Goal: Information Seeking & Learning: Learn about a topic

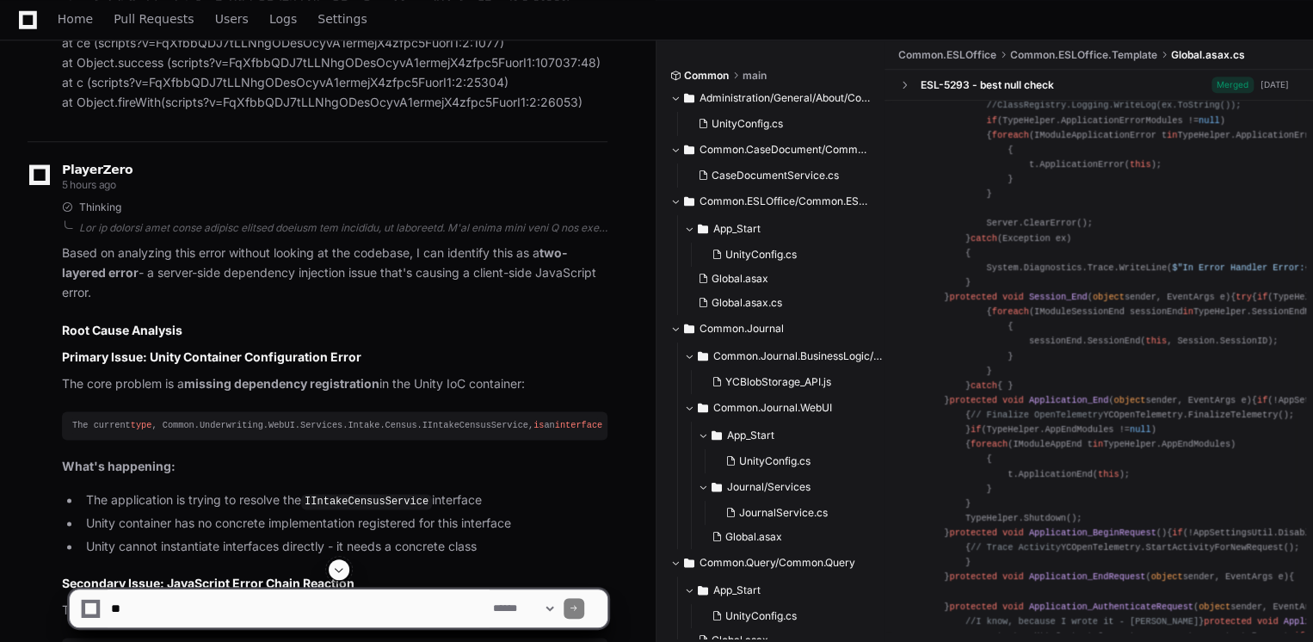
scroll to position [964, 0]
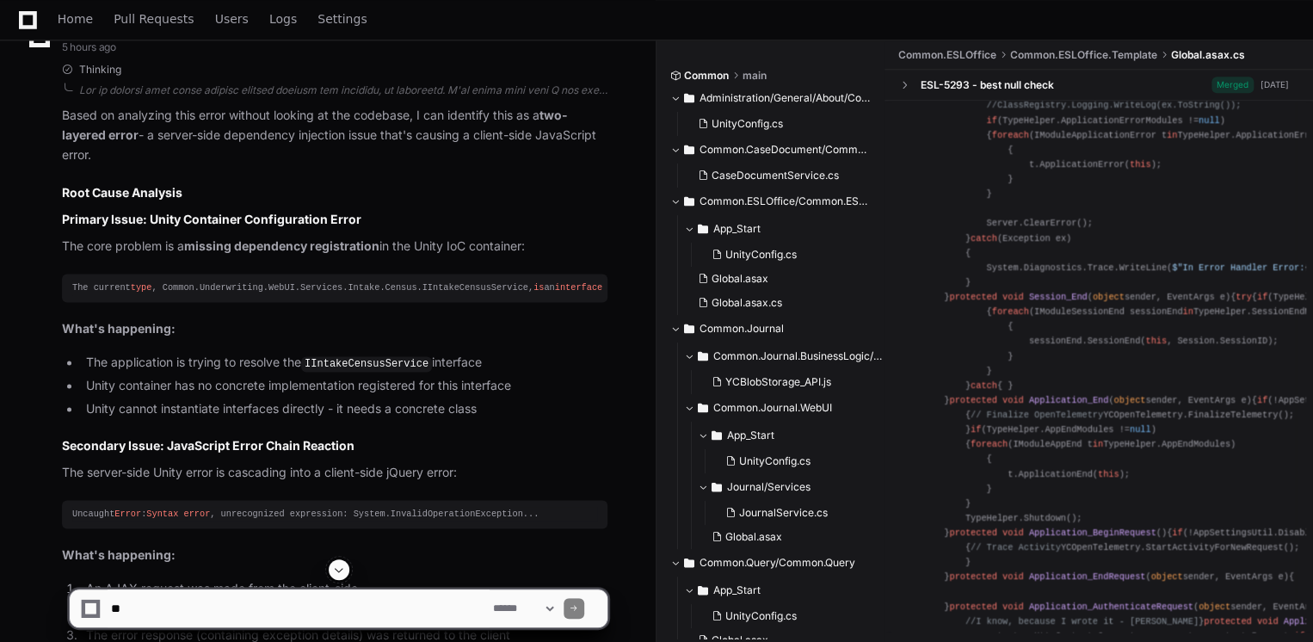
click at [463, 524] on pre "Uncaught Error : Syntax error , unrecognized expression: System.InvalidOperatio…" at bounding box center [335, 514] width 546 height 28
click at [344, 569] on button at bounding box center [339, 569] width 21 height 21
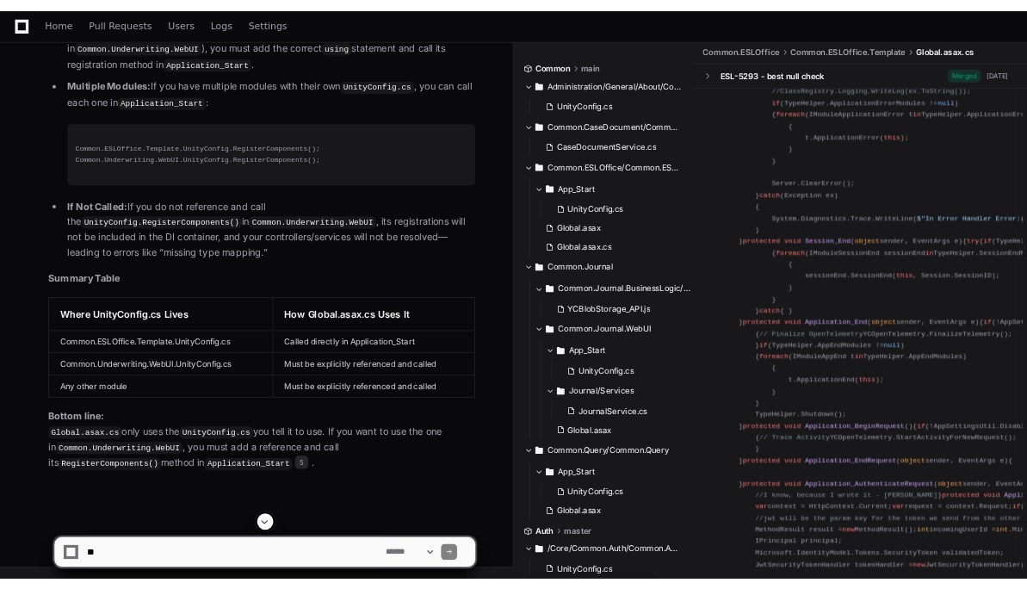
scroll to position [2065, 0]
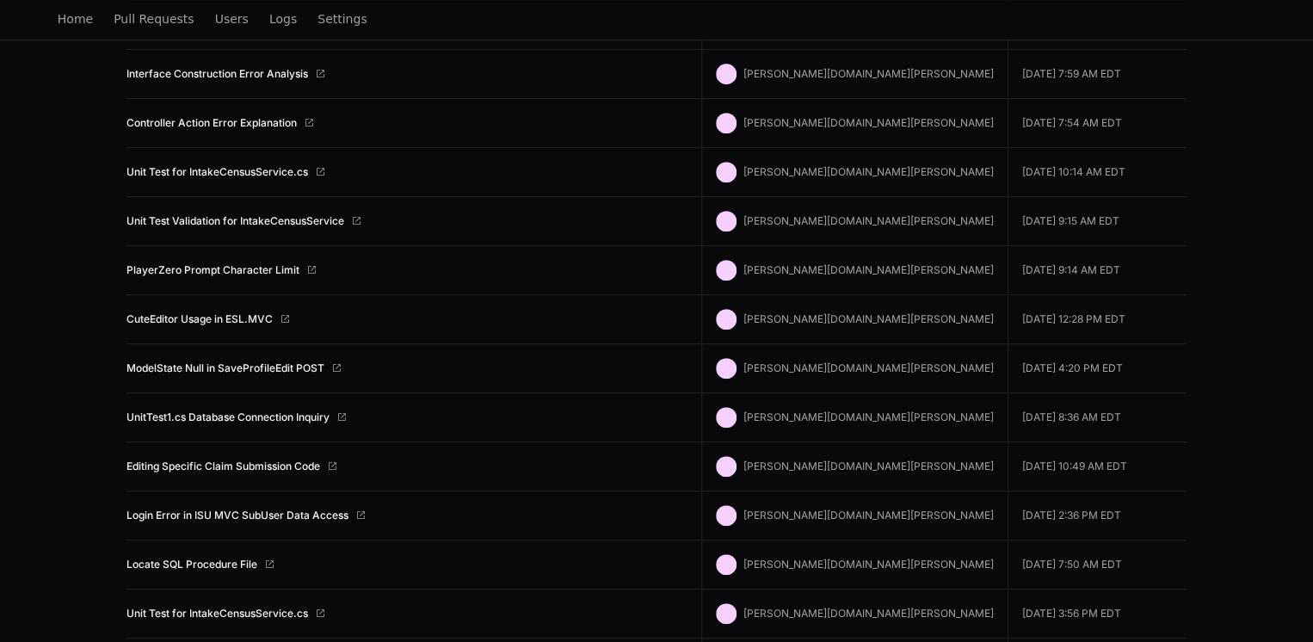
scroll to position [207, 0]
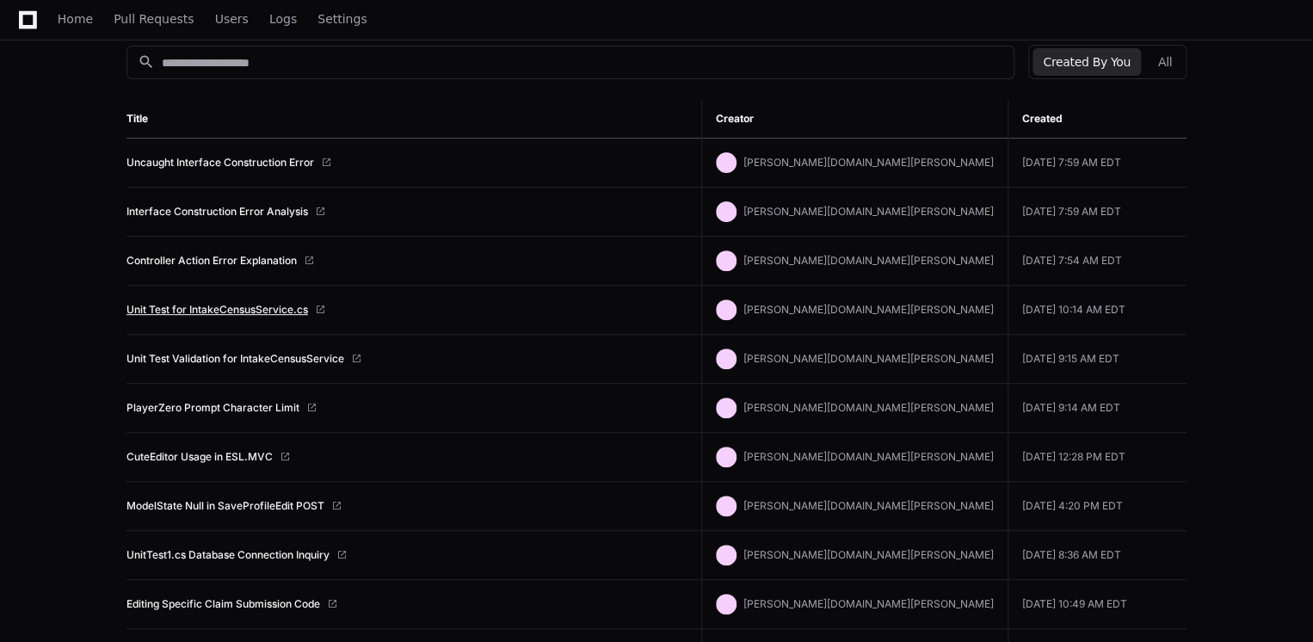
click at [271, 303] on link "Unit Test for IntakeCensusService.cs" at bounding box center [218, 310] width 182 height 14
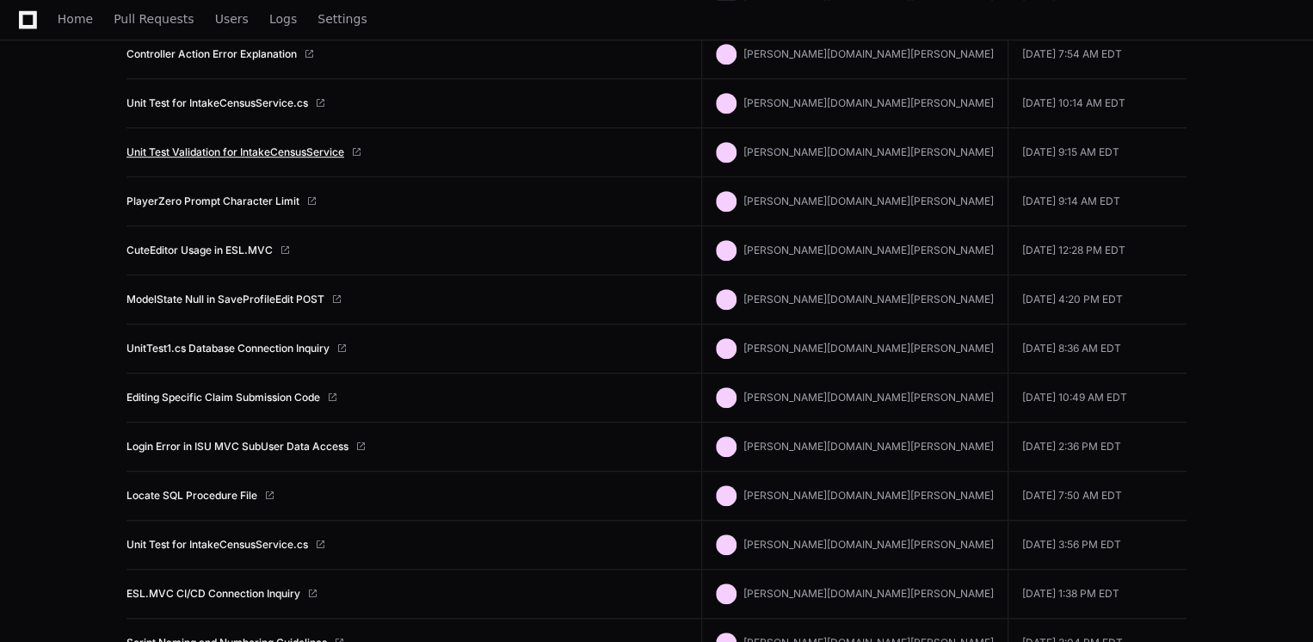
scroll to position [482, 0]
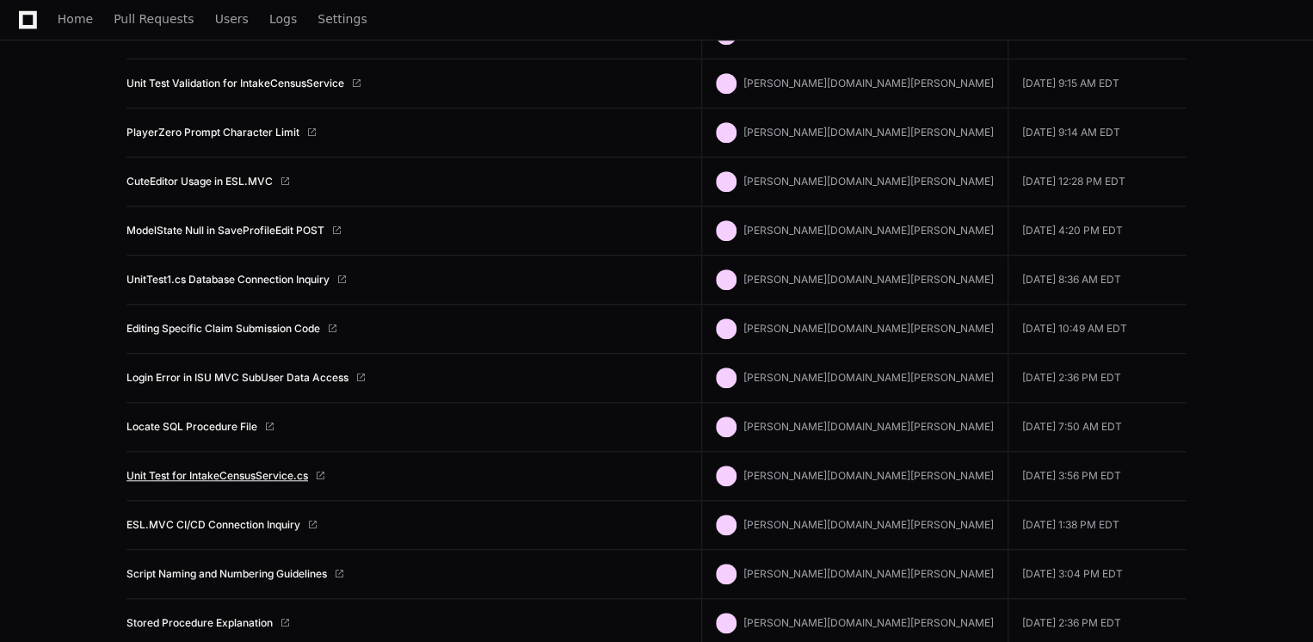
click at [255, 473] on link "Unit Test for IntakeCensusService.cs" at bounding box center [218, 476] width 182 height 14
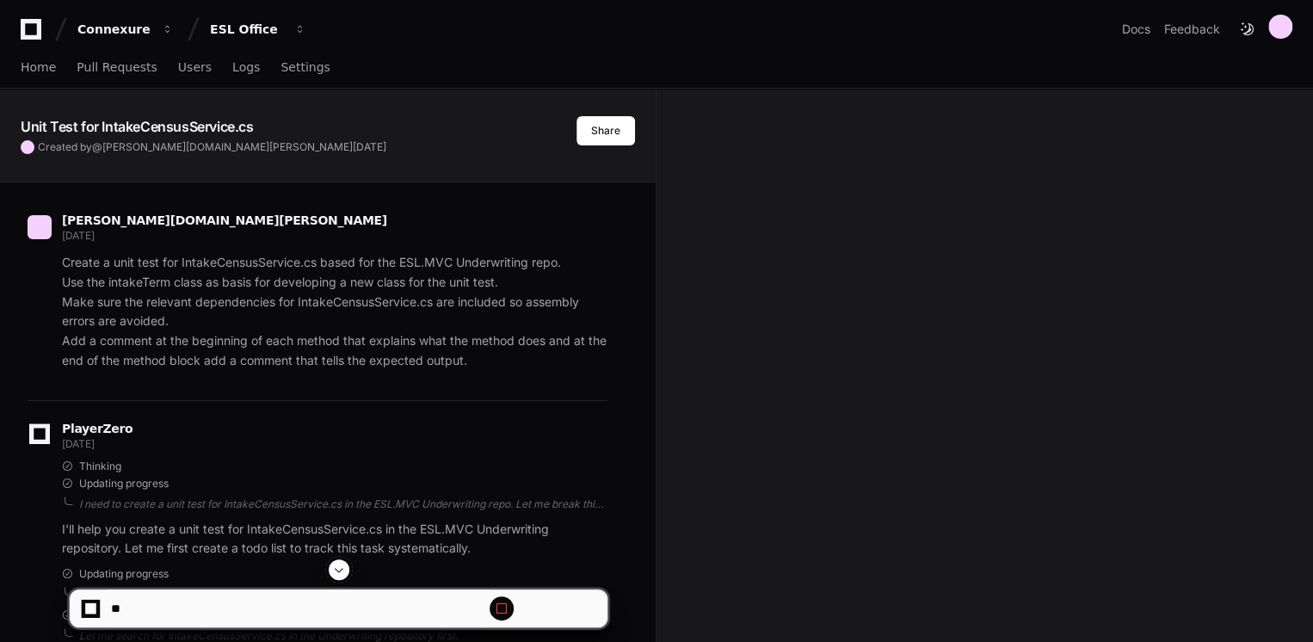
scroll to position [1515, 0]
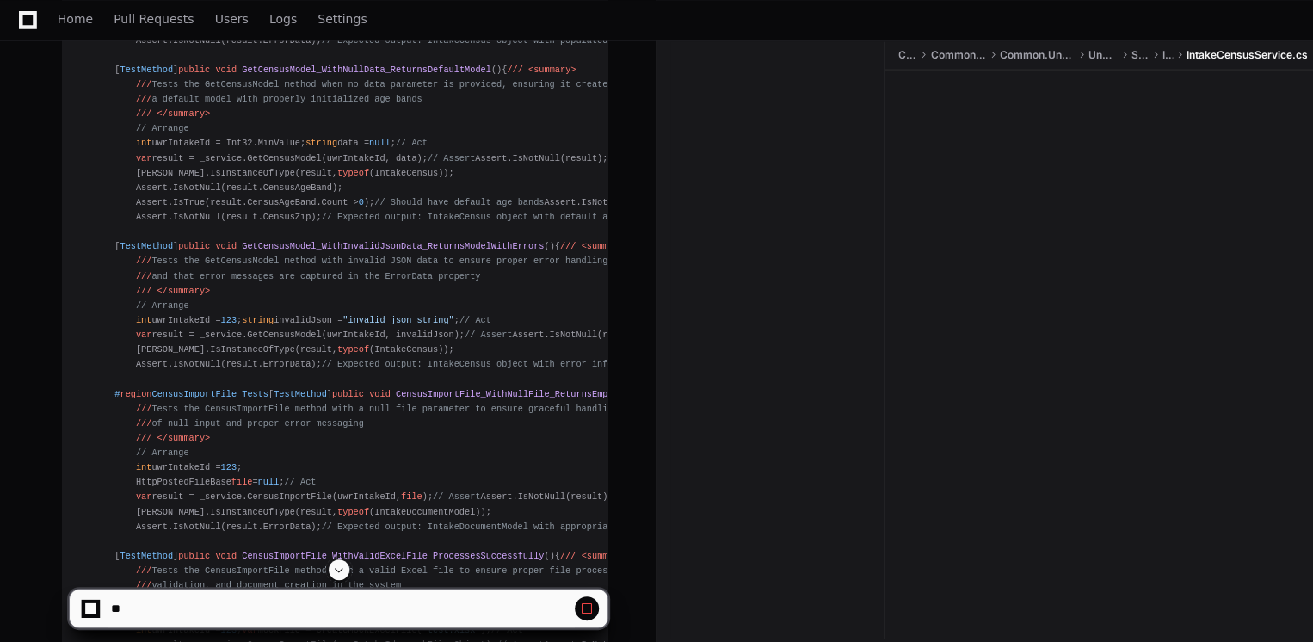
click at [334, 568] on span at bounding box center [339, 570] width 14 height 14
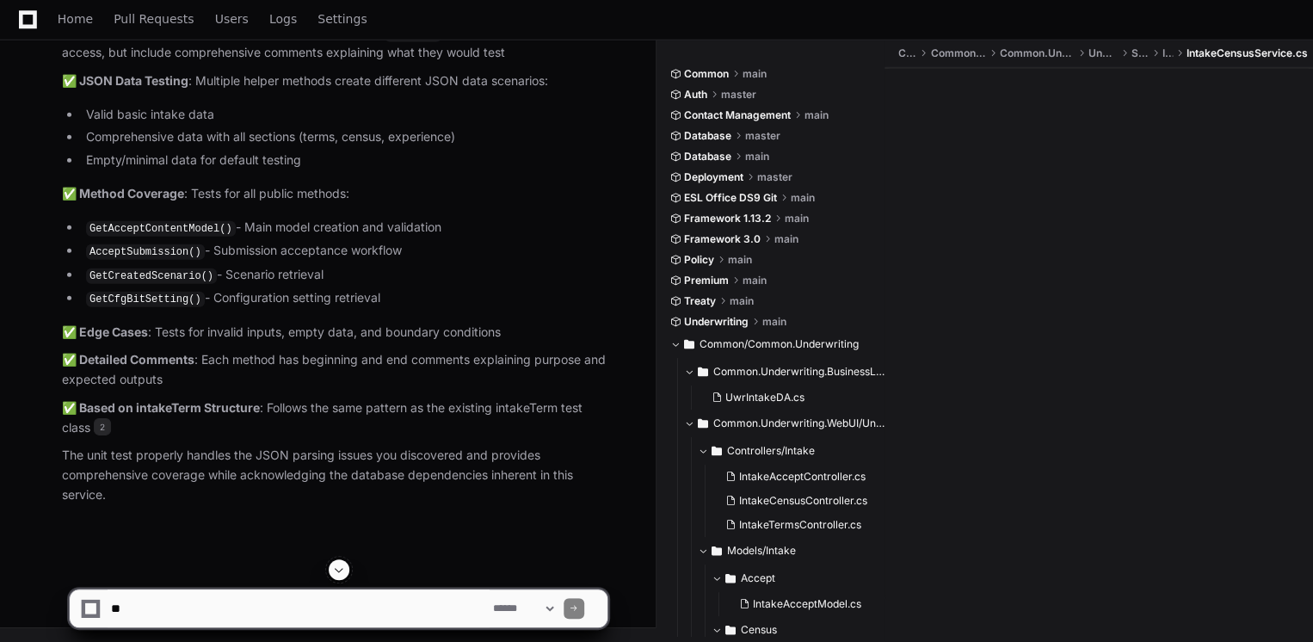
scroll to position [71959, 0]
